Goal: Information Seeking & Learning: Learn about a topic

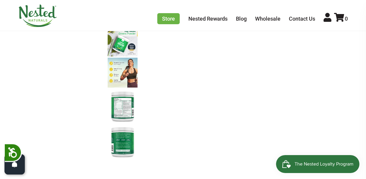
scroll to position [332, 0]
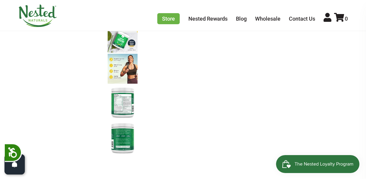
click at [121, 104] on img at bounding box center [123, 102] width 30 height 34
click at [125, 100] on img at bounding box center [123, 102] width 30 height 34
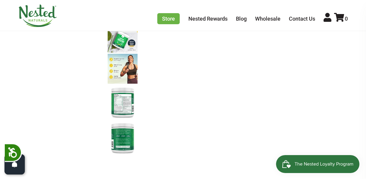
click at [125, 100] on img at bounding box center [123, 102] width 30 height 34
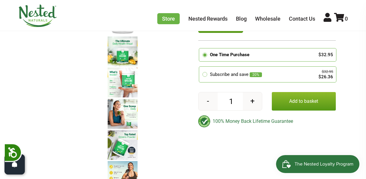
scroll to position [227, 0]
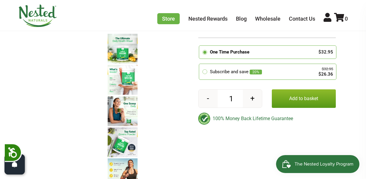
click at [125, 100] on img at bounding box center [123, 111] width 30 height 30
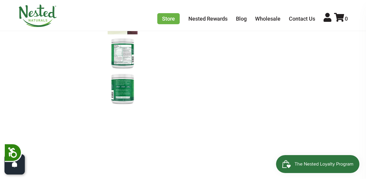
scroll to position [386, 0]
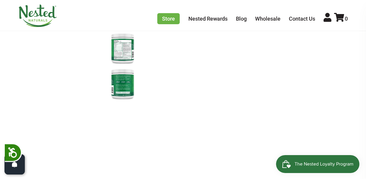
click at [124, 86] on img at bounding box center [123, 84] width 30 height 34
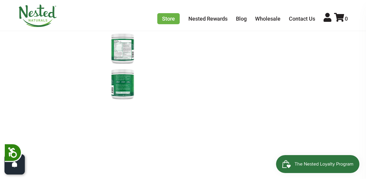
click at [124, 86] on img at bounding box center [123, 84] width 30 height 34
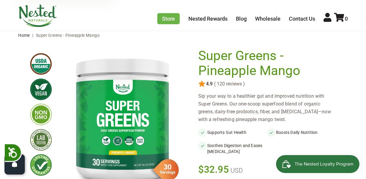
scroll to position [21, 0]
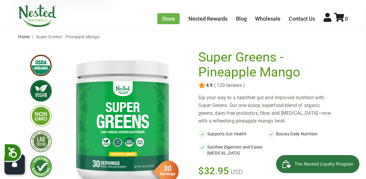
click at [154, 122] on img at bounding box center [122, 120] width 122 height 141
click at [42, 93] on img at bounding box center [41, 91] width 22 height 22
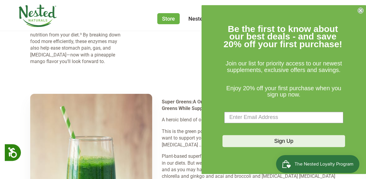
scroll to position [1002, 0]
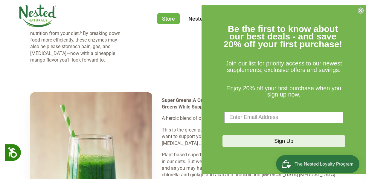
click at [361, 7] on circle "Close dialog" at bounding box center [361, 10] width 6 height 6
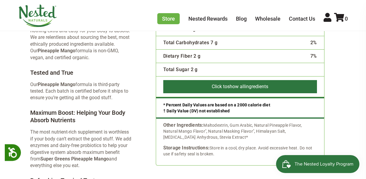
scroll to position [1384, 0]
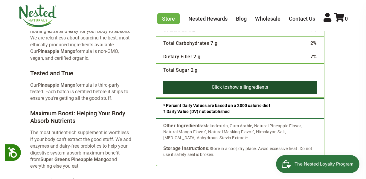
click at [238, 86] on span "show all" at bounding box center [236, 87] width 18 height 6
click at [239, 86] on span "show all" at bounding box center [236, 87] width 18 height 6
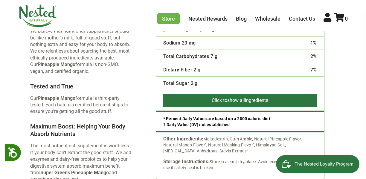
scroll to position [1371, 0]
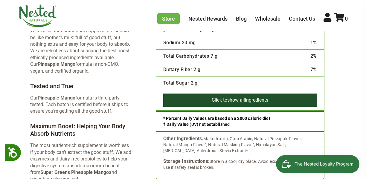
click at [235, 101] on span "show all" at bounding box center [236, 100] width 18 height 6
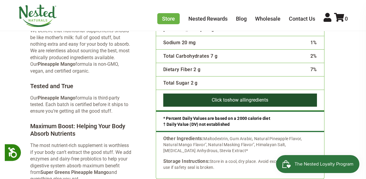
click at [235, 101] on span "show all" at bounding box center [236, 100] width 18 height 6
click at [209, 97] on button "Click to show all ingredients" at bounding box center [240, 100] width 154 height 13
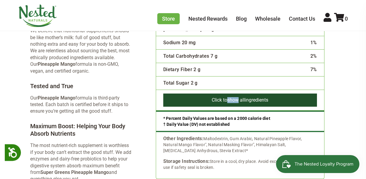
click at [209, 97] on button "Click to show all ingredients" at bounding box center [240, 100] width 154 height 13
click at [277, 98] on button "Click to show all ingredients" at bounding box center [240, 100] width 154 height 13
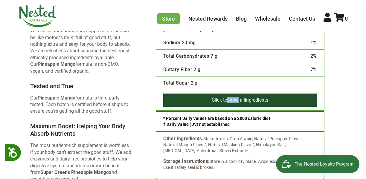
click at [277, 98] on button "Click to show all ingredients" at bounding box center [240, 100] width 154 height 13
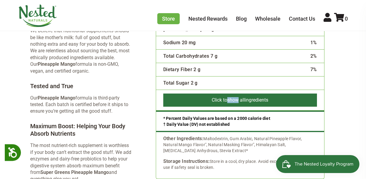
click at [242, 124] on div "* Percent Daily Values are based on a 2000 calorie diet † Daily Value (DV) not …" at bounding box center [240, 122] width 168 height 22
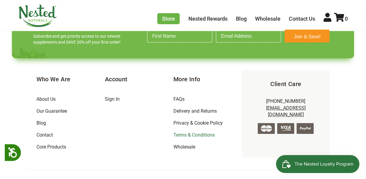
scroll to position [2194, 0]
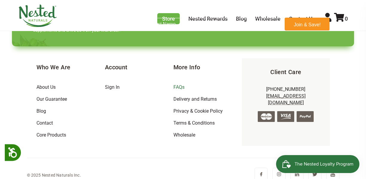
click at [180, 84] on link "FAQs" at bounding box center [179, 87] width 11 height 6
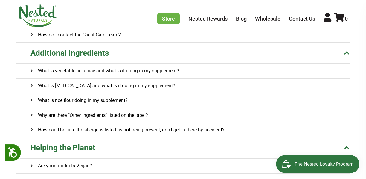
scroll to position [221, 0]
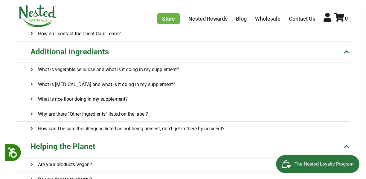
click at [191, 71] on onclick\= "What is vegetable cellulose and what is it doing in my supplement?" at bounding box center [191, 70] width 320 height 14
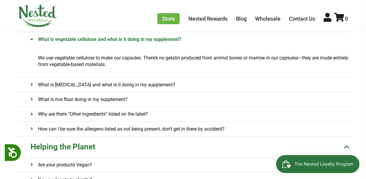
scroll to position [251, 0]
click at [205, 87] on onclick\= "What is magnesium stearate and what is it doing in my supplement?" at bounding box center [191, 85] width 320 height 14
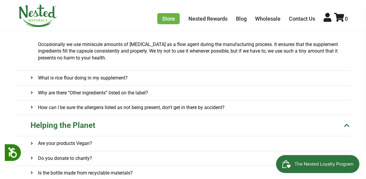
scroll to position [310, 0]
click at [201, 82] on onclick\= "What is rice flour doing in my supplement?" at bounding box center [191, 78] width 320 height 14
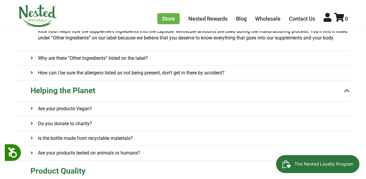
scroll to position [376, 0]
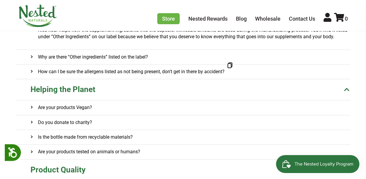
click at [180, 59] on onclick\= "Why are there “Other ingredients” listed on the label?" at bounding box center [191, 57] width 320 height 14
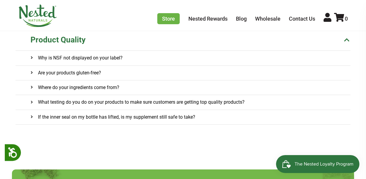
scroll to position [550, 0]
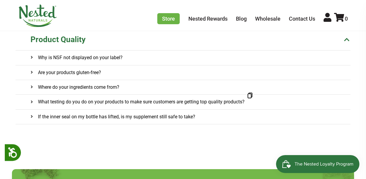
click at [152, 61] on onclick\= "Why is NSF not displayed on your label?" at bounding box center [191, 58] width 320 height 14
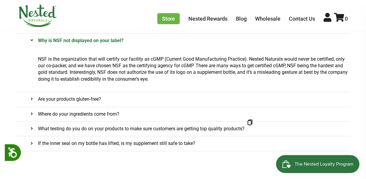
scroll to position [567, 0]
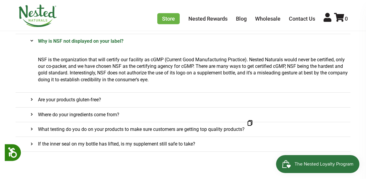
click at [139, 68] on p "NSF is the organization that will certify our facility as cGMP (Current Good Ma…" at bounding box center [194, 70] width 313 height 27
click at [148, 68] on p "NSF is the organization that will certify our facility as cGMP (Current Good Ma…" at bounding box center [194, 70] width 313 height 27
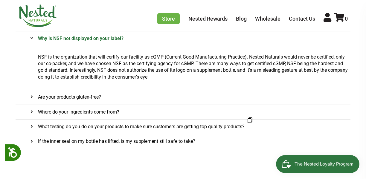
scroll to position [570, 0]
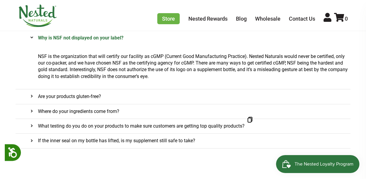
click at [152, 78] on p "NSF is the organization that will certify our facility as cGMP (Current Good Ma…" at bounding box center [194, 66] width 313 height 27
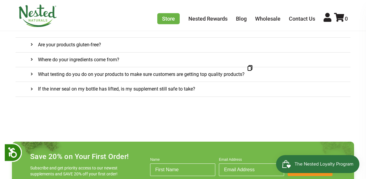
scroll to position [622, 0]
click at [165, 90] on h4 "If the inner seal on my bottle has lifted, is my supplement still safe to take?" at bounding box center [113, 89] width 165 height 14
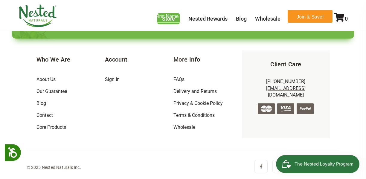
scroll to position [813, 0]
click at [53, 126] on link "Core Products" at bounding box center [52, 127] width 30 height 6
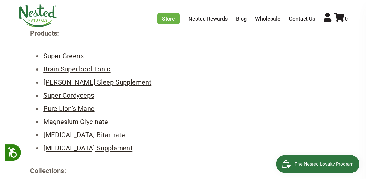
scroll to position [64, 0]
click at [88, 97] on link "Super Cordyceps" at bounding box center [68, 95] width 51 height 7
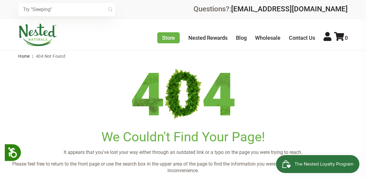
scroll to position [2, 0]
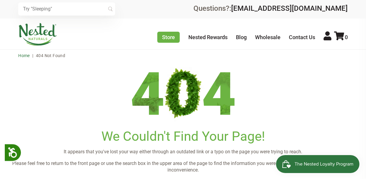
click at [27, 56] on link "Home" at bounding box center [24, 55] width 12 height 5
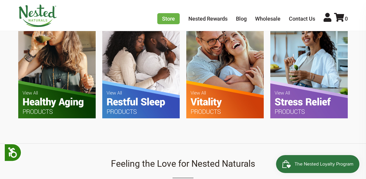
scroll to position [381, 0]
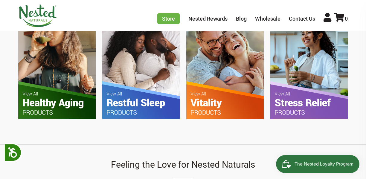
click at [65, 82] on img at bounding box center [57, 67] width 78 height 103
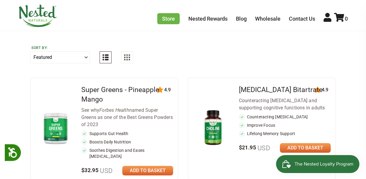
scroll to position [257, 0]
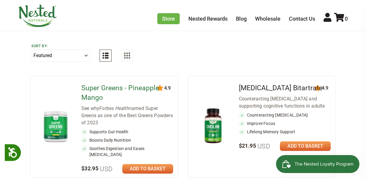
click at [96, 88] on link "Super Greens - Pineapple Mango" at bounding box center [120, 93] width 78 height 18
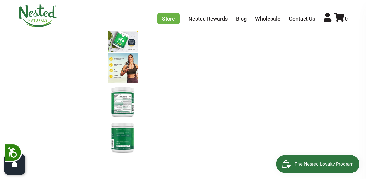
scroll to position [338, 0]
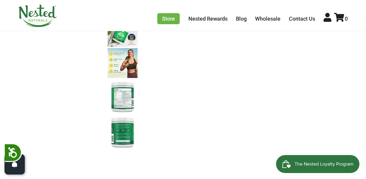
click at [126, 102] on img at bounding box center [123, 97] width 30 height 34
